Goal: Feedback & Contribution: Contribute content

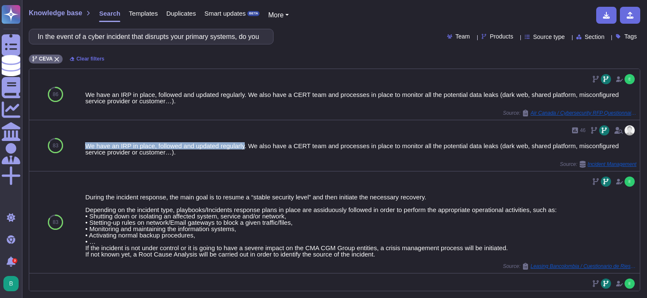
scroll to position [42, 0]
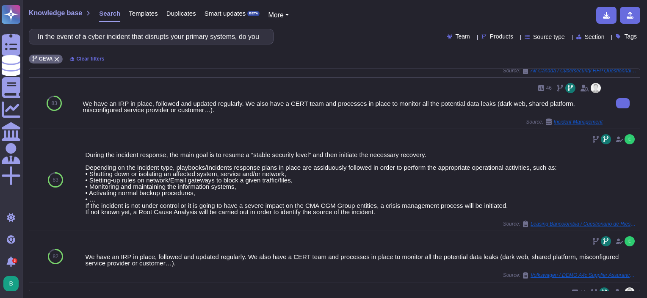
click at [253, 116] on div "46 We have an IRP in place, followed and updated regularly. We also have a CERT…" at bounding box center [343, 103] width 520 height 44
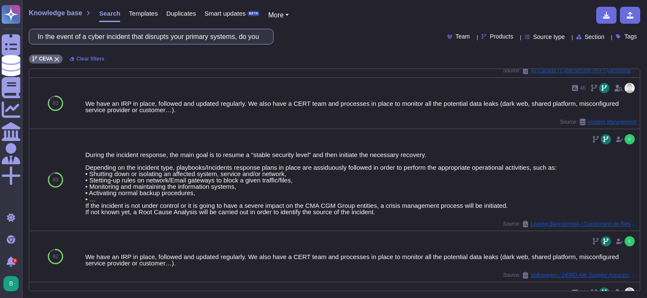
click at [179, 35] on input "In the event of a cyber incident that disrupts your primary systems, do you hav…" at bounding box center [148, 36] width 231 height 15
paste input "Does your information security and privacy program cover all of your operations…"
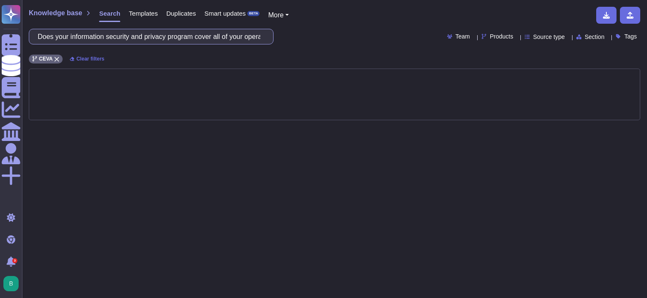
scroll to position [0, 0]
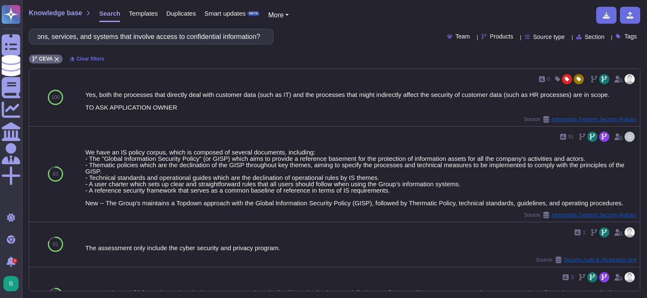
type input "Does your information security and privacy program cover all of your operations…"
click at [181, 63] on div "Knowledge base Search Templates Duplicates Smart updates BETA More Does your in…" at bounding box center [334, 149] width 625 height 298
click at [141, 14] on span "Templates" at bounding box center [143, 13] width 29 height 6
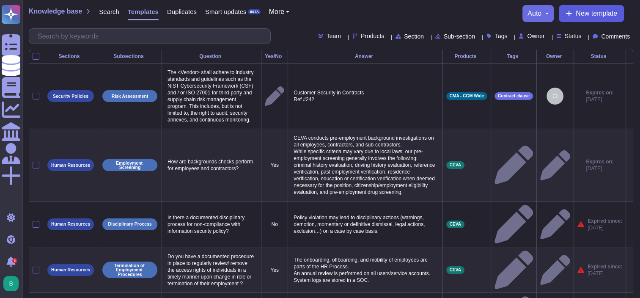
click at [582, 10] on span "New template" at bounding box center [596, 13] width 41 height 7
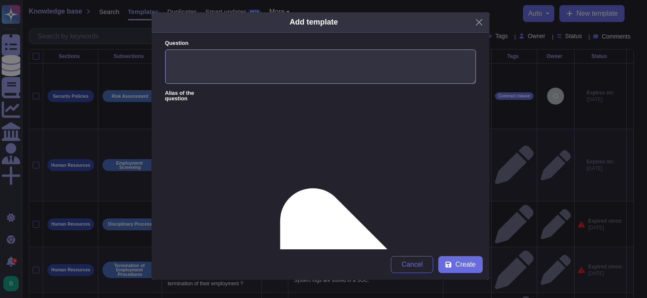
click at [264, 61] on textarea "Question" at bounding box center [320, 67] width 311 height 35
paste textarea "Does your information security and privacy program cover all of your operations…"
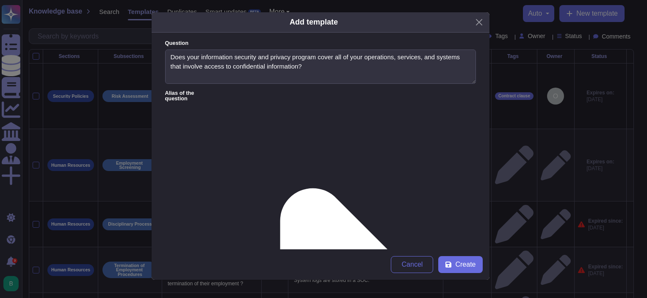
type textarea "Does your information security and privacy program cover all of your operations…"
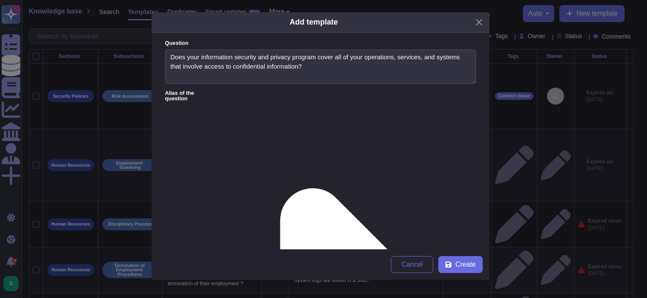
paste textarea "The "Asset Management & Classification" document outlines the criticality level…"
type textarea "The "Asset Management & Classification" document outlines the criticality level…"
click at [451, 265] on icon at bounding box center [448, 265] width 6 height 6
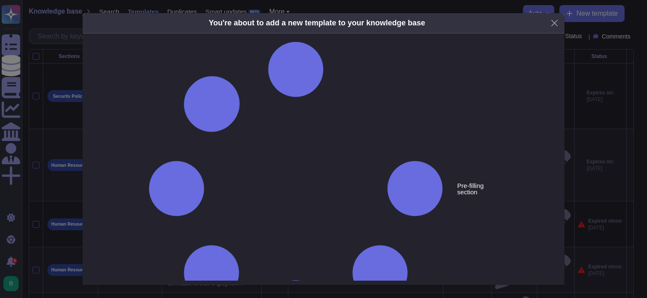
type textarea "Does your information security and privacy program cover all of your operations…"
type textarea "The "Asset Management & Classification" document outlines the criticality level…"
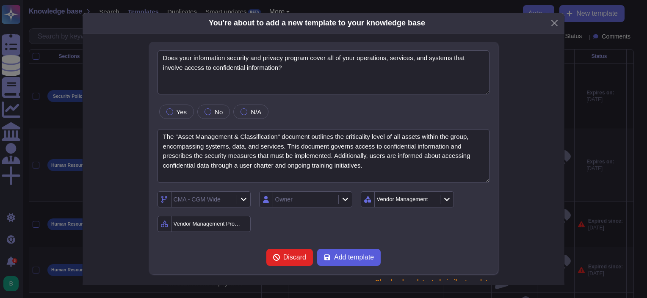
click at [339, 256] on span "Add template" at bounding box center [354, 257] width 40 height 7
